Goal: Use online tool/utility

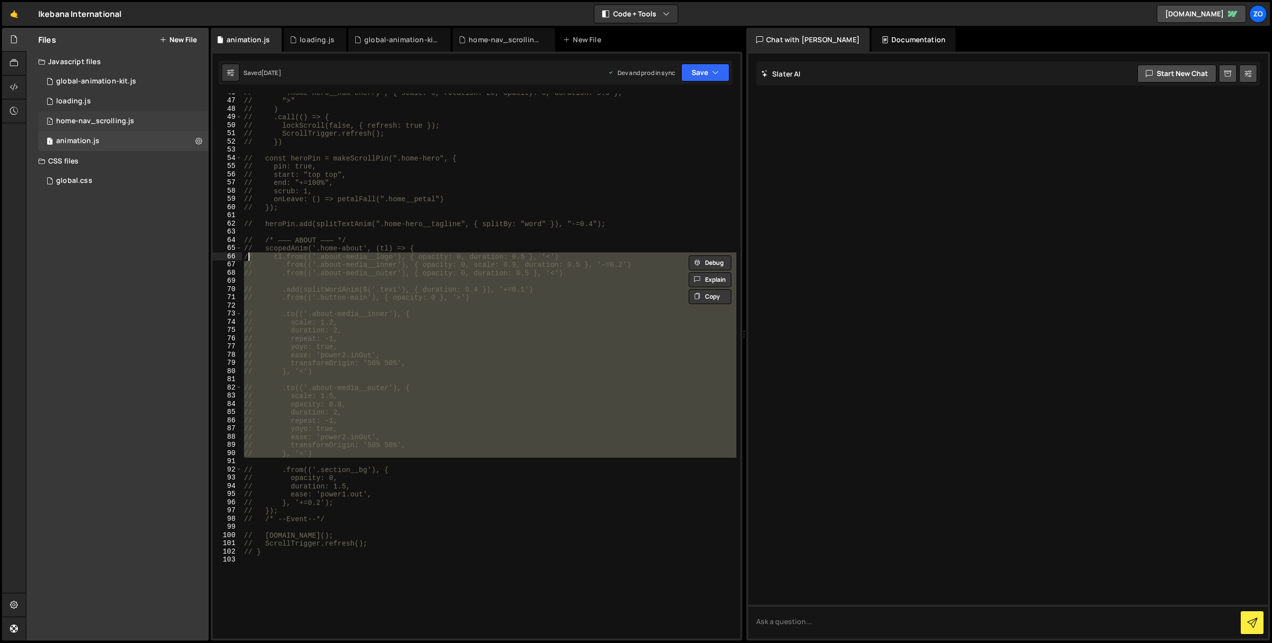
scroll to position [374, 0]
click at [87, 121] on div "home-nav_scrolling.js" at bounding box center [95, 121] width 78 height 9
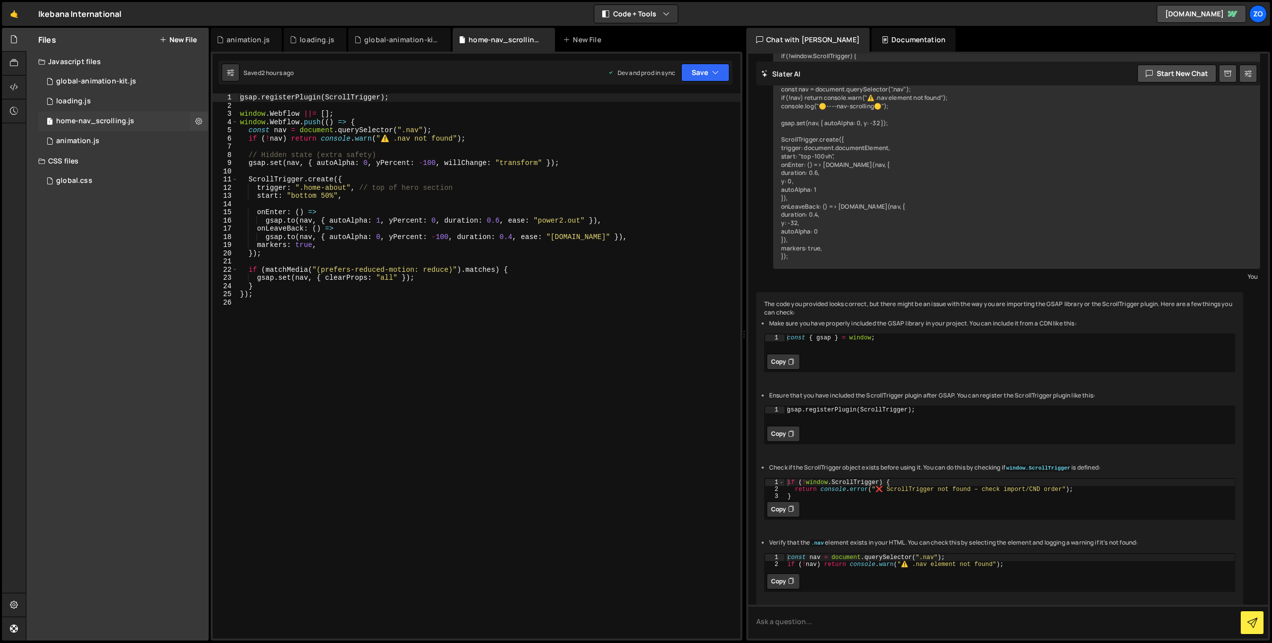
scroll to position [167, 0]
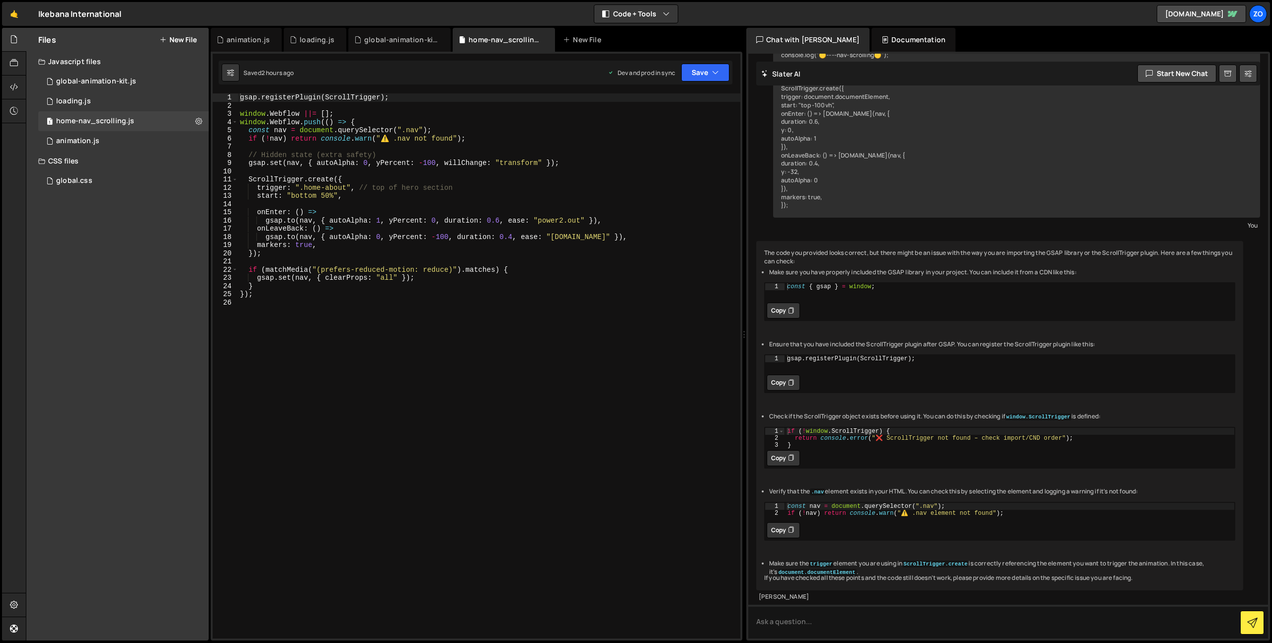
click at [482, 317] on div "gsap . registerPlugin ( ScrollTrigger ) ; window . Webflow ||= [ ] ; window . W…" at bounding box center [489, 374] width 502 height 562
click at [312, 196] on div "gsap . registerPlugin ( ScrollTrigger ) ; window . Webflow ||= [ ] ; window . W…" at bounding box center [489, 374] width 502 height 562
type textarea "start: "top 50%","
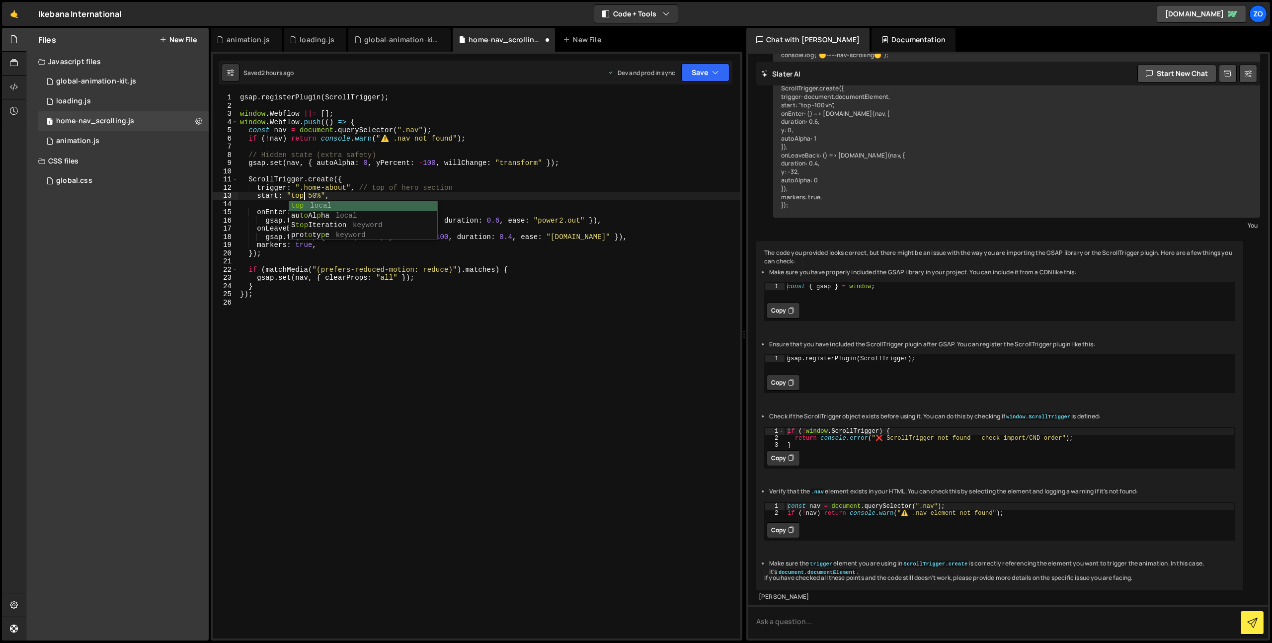
click at [683, 171] on div "gsap . registerPlugin ( ScrollTrigger ) ; window . Webflow ||= [ ] ; window . W…" at bounding box center [489, 374] width 502 height 562
click at [699, 75] on button "Save" at bounding box center [705, 73] width 48 height 18
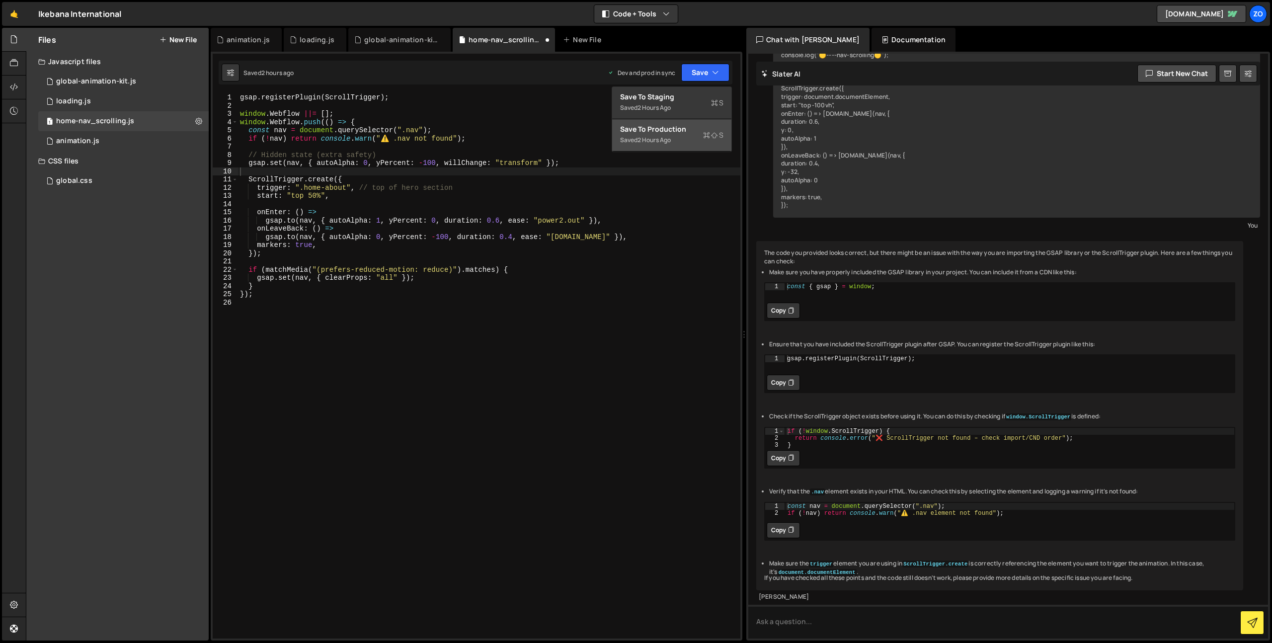
click at [684, 137] on div "Saved 2 hours ago" at bounding box center [671, 140] width 103 height 12
